Goal: Task Accomplishment & Management: Manage account settings

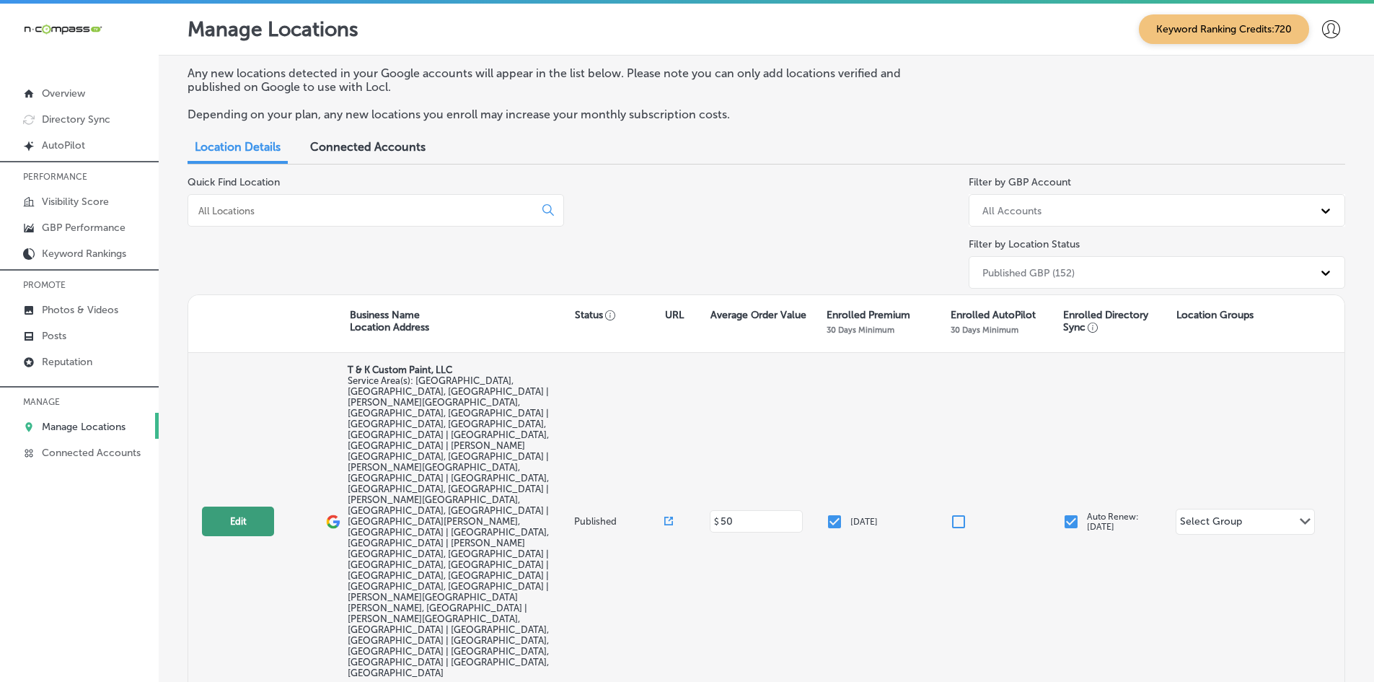
click at [219, 506] on button "Edit" at bounding box center [238, 521] width 72 height 30
select select "US"
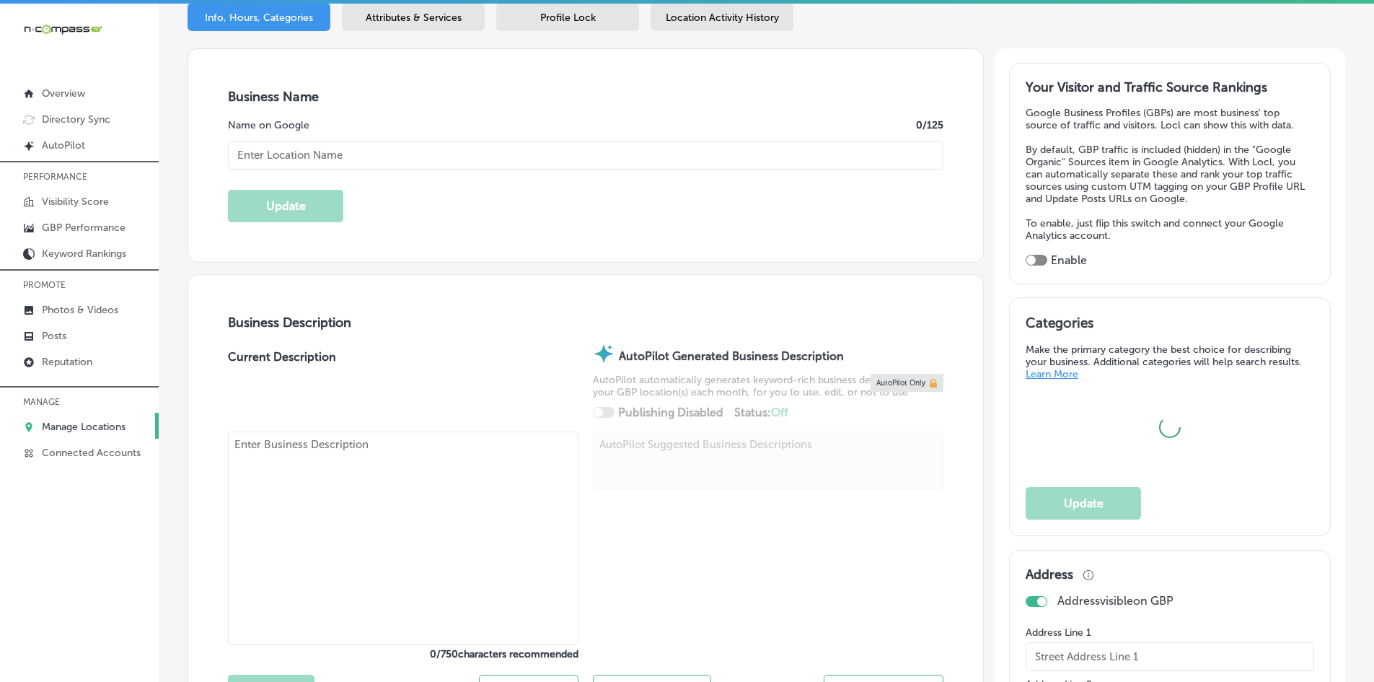
scroll to position [289, 0]
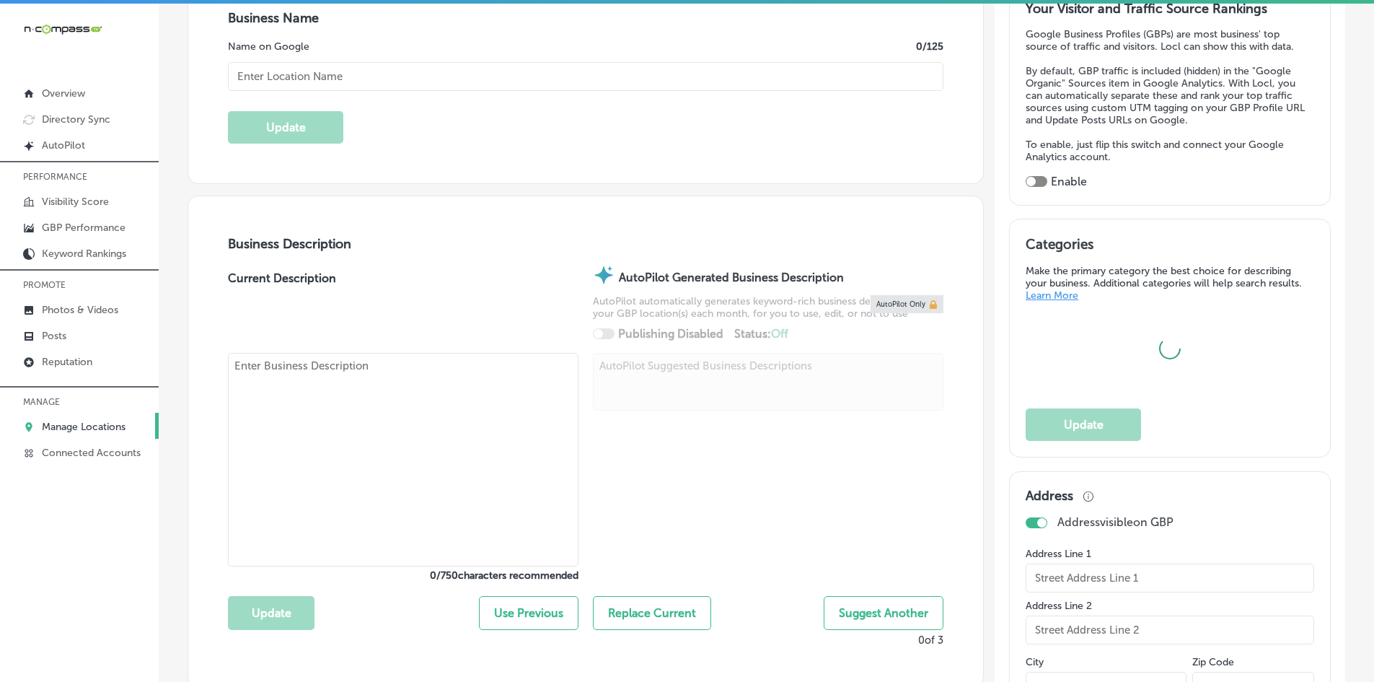
type textarea "T & K Custom Paint, LLC is a family-owned, woman-owned business offering profes…"
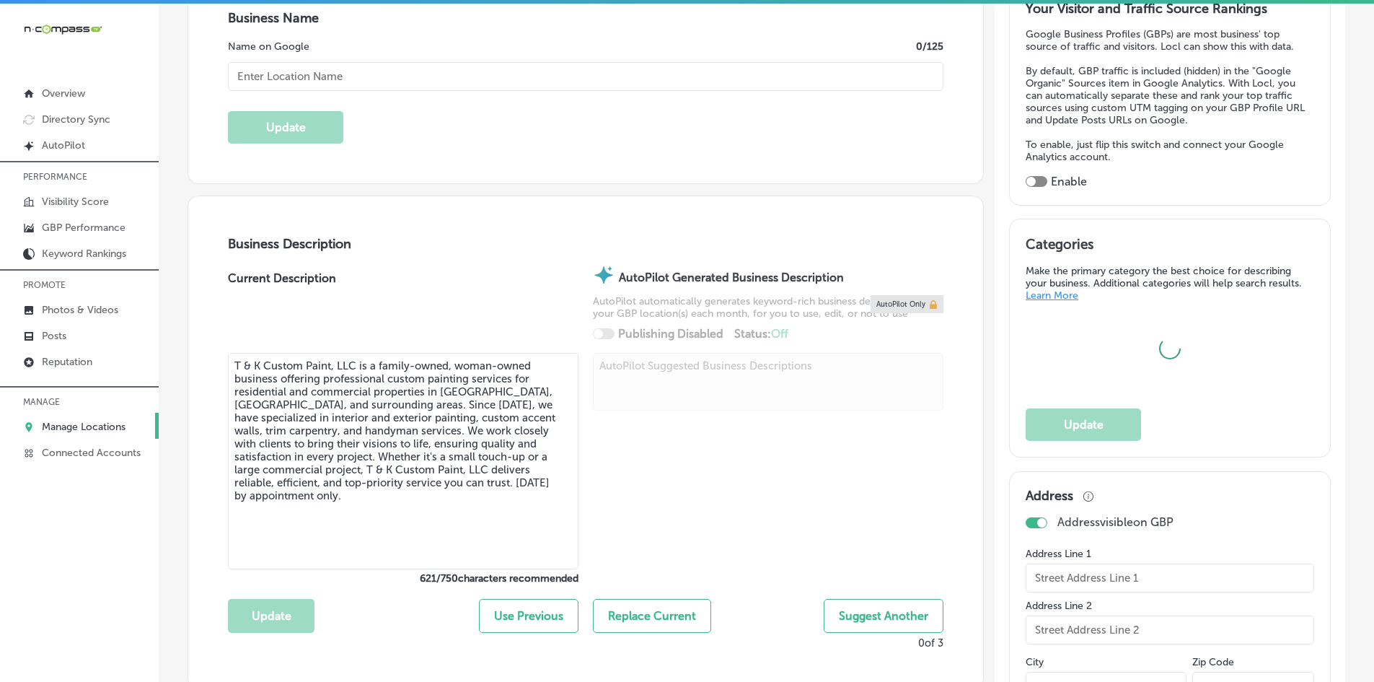
checkbox input "false"
type input "[STREET_ADDRESS][PERSON_NAME]"
type input "[GEOGRAPHIC_DATA]"
type input "32068"
type input "US"
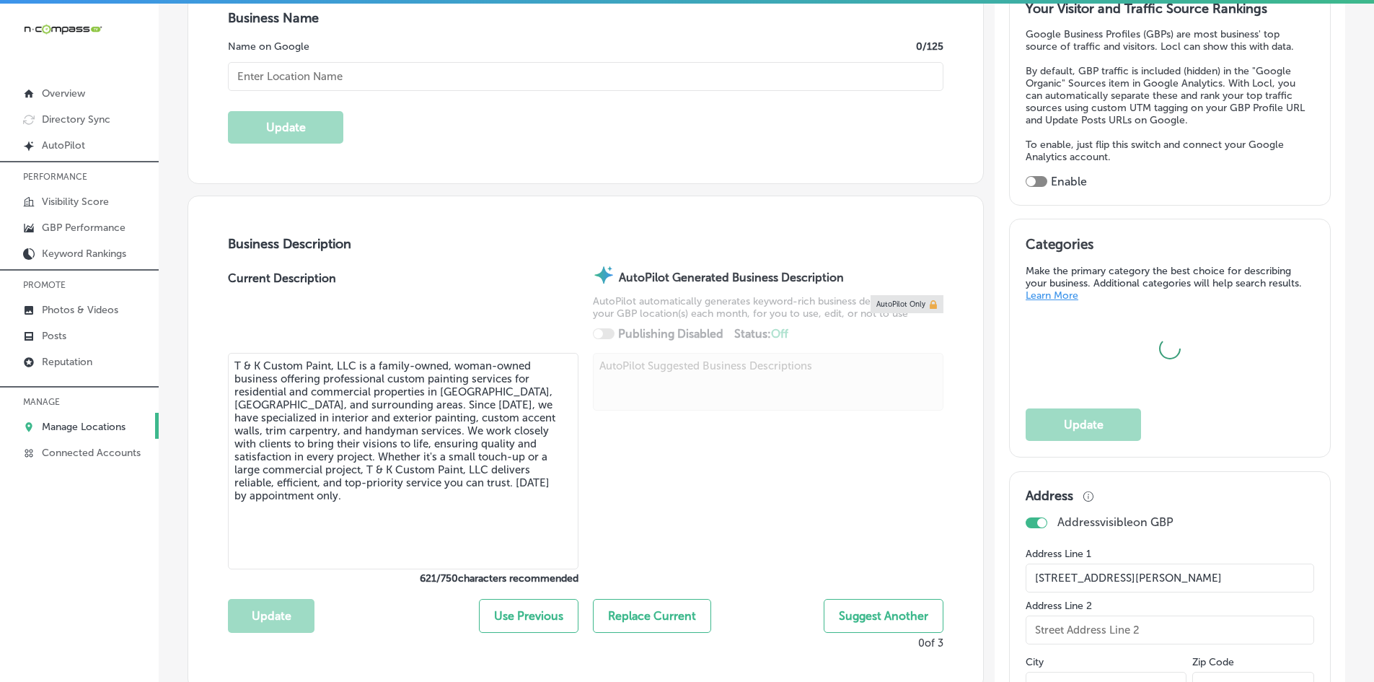
type input "[URL][DOMAIN_NAME]"
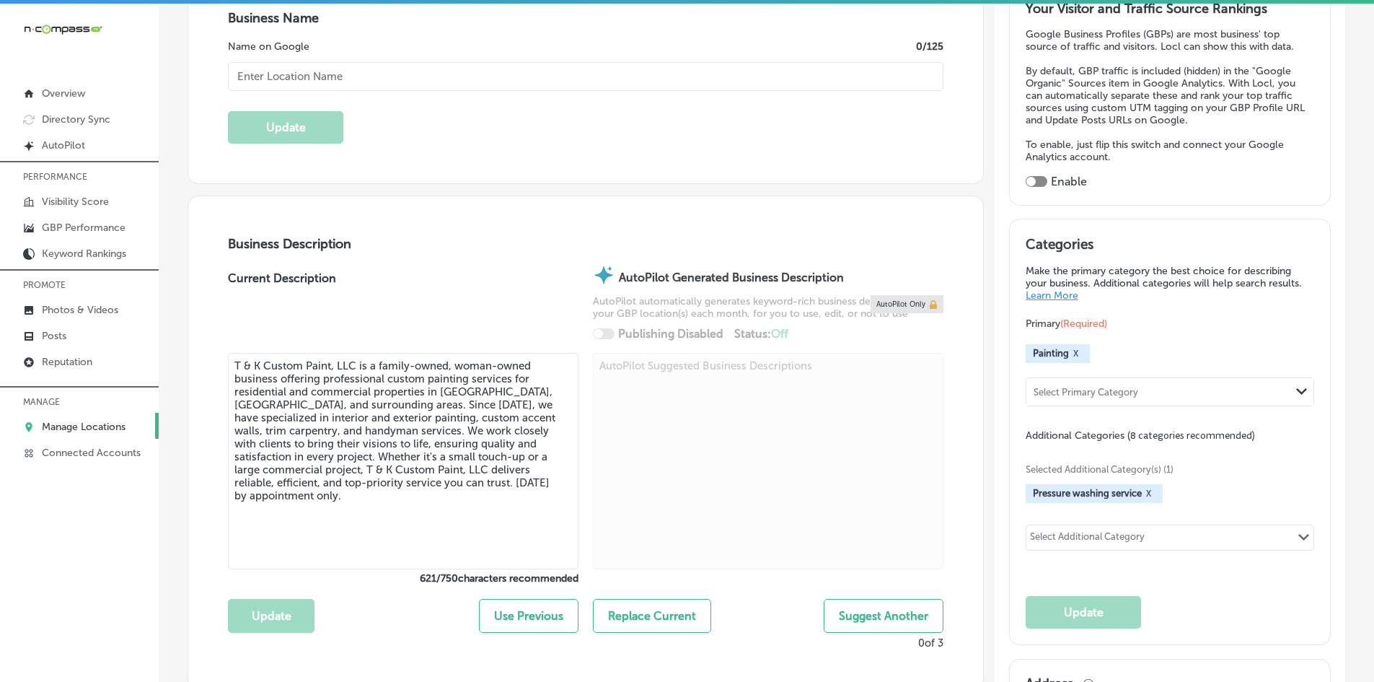
click at [303, 449] on textarea "T & K Custom Paint, LLC is a family-owned, woman-owned business offering profes…" at bounding box center [403, 461] width 351 height 216
checkbox input "true"
type input "T & K Custom Paint, LLC"
type input "[PHONE_NUMBER]"
paste textarea "Covenant Fence LLC is a trusted fence contractor, offering expert fence install…"
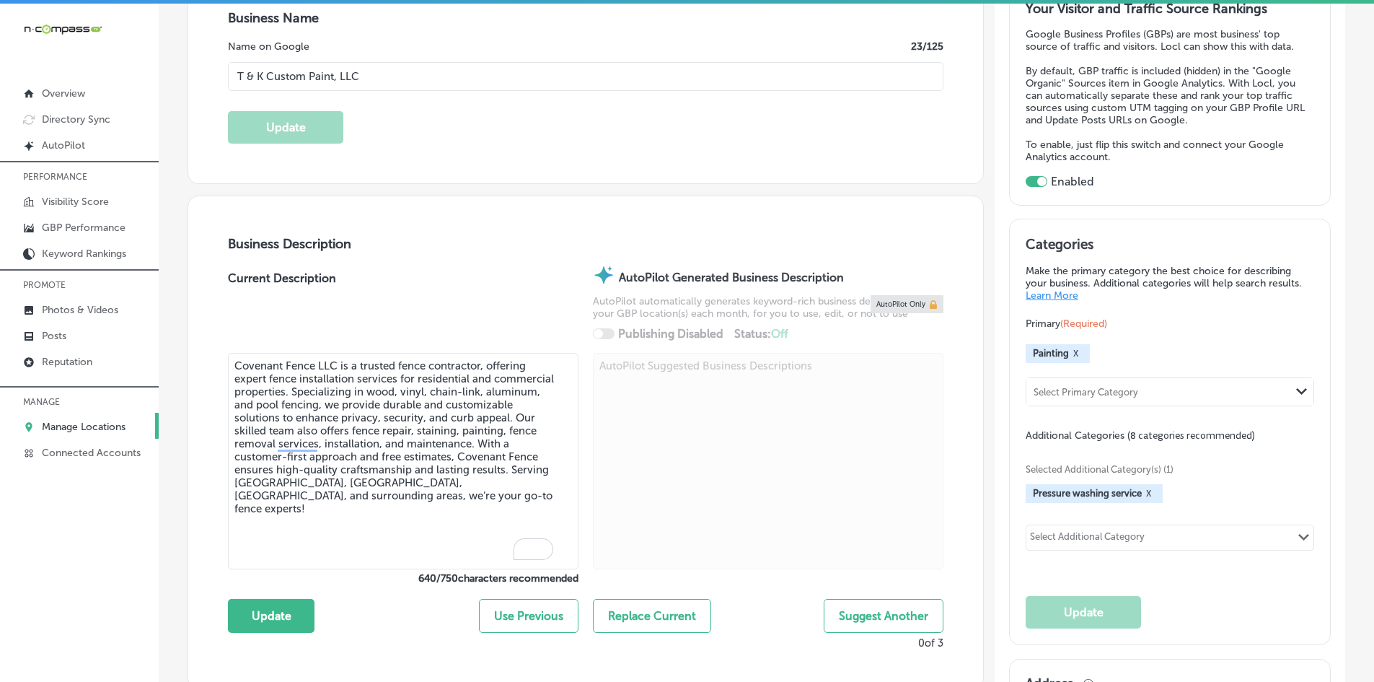
type textarea "Covenant Fence LLC is a trusted fence contractor, offering expert fence install…"
click at [123, 415] on link "Manage Locations" at bounding box center [79, 426] width 159 height 26
